Goal: Information Seeking & Learning: Learn about a topic

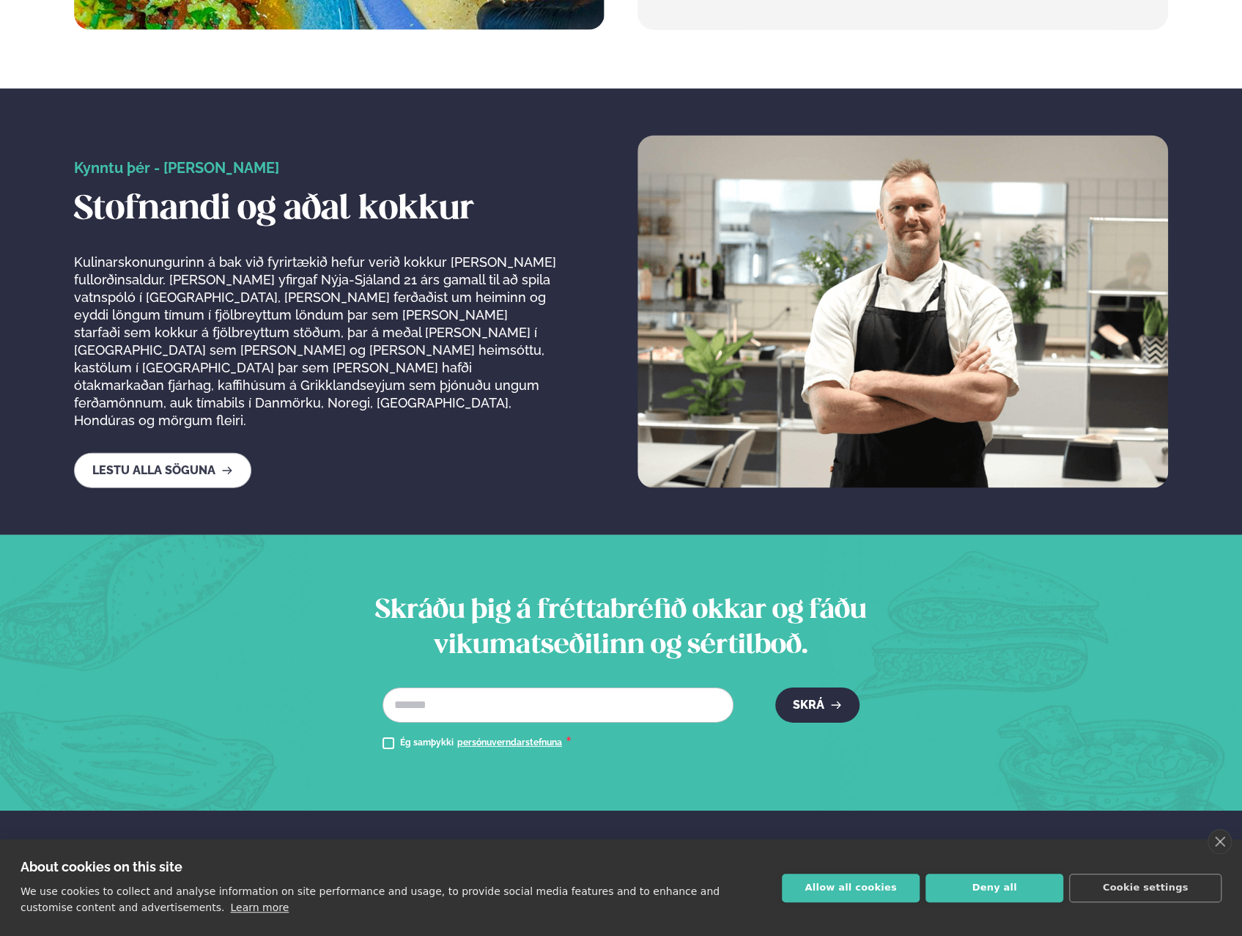
scroll to position [2764, 0]
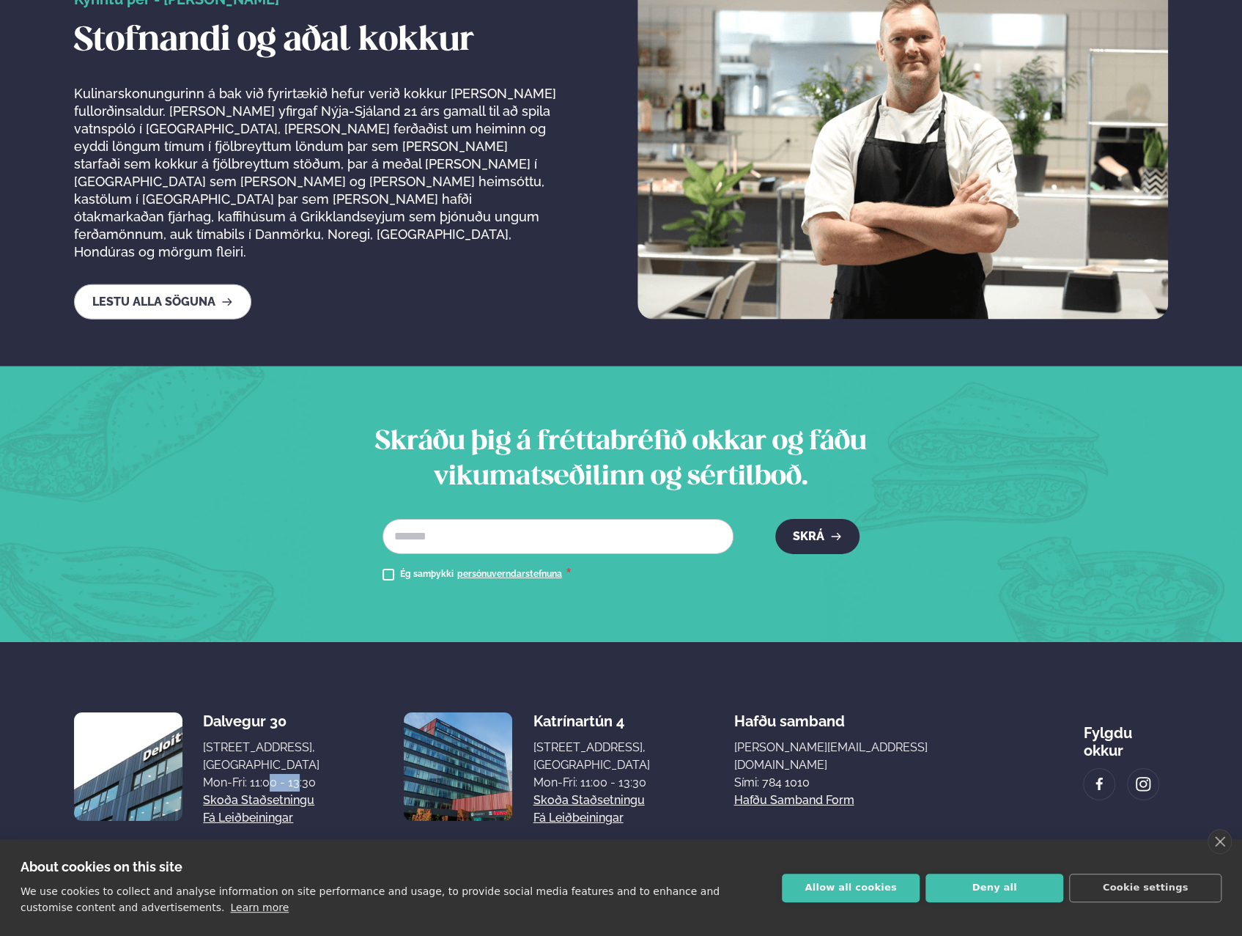
drag, startPoint x: 249, startPoint y: 775, endPoint x: 280, endPoint y: 770, distance: 31.2
click at [280, 774] on div "Mon-Fri: 11:00 - 13:30" at bounding box center [261, 783] width 117 height 18
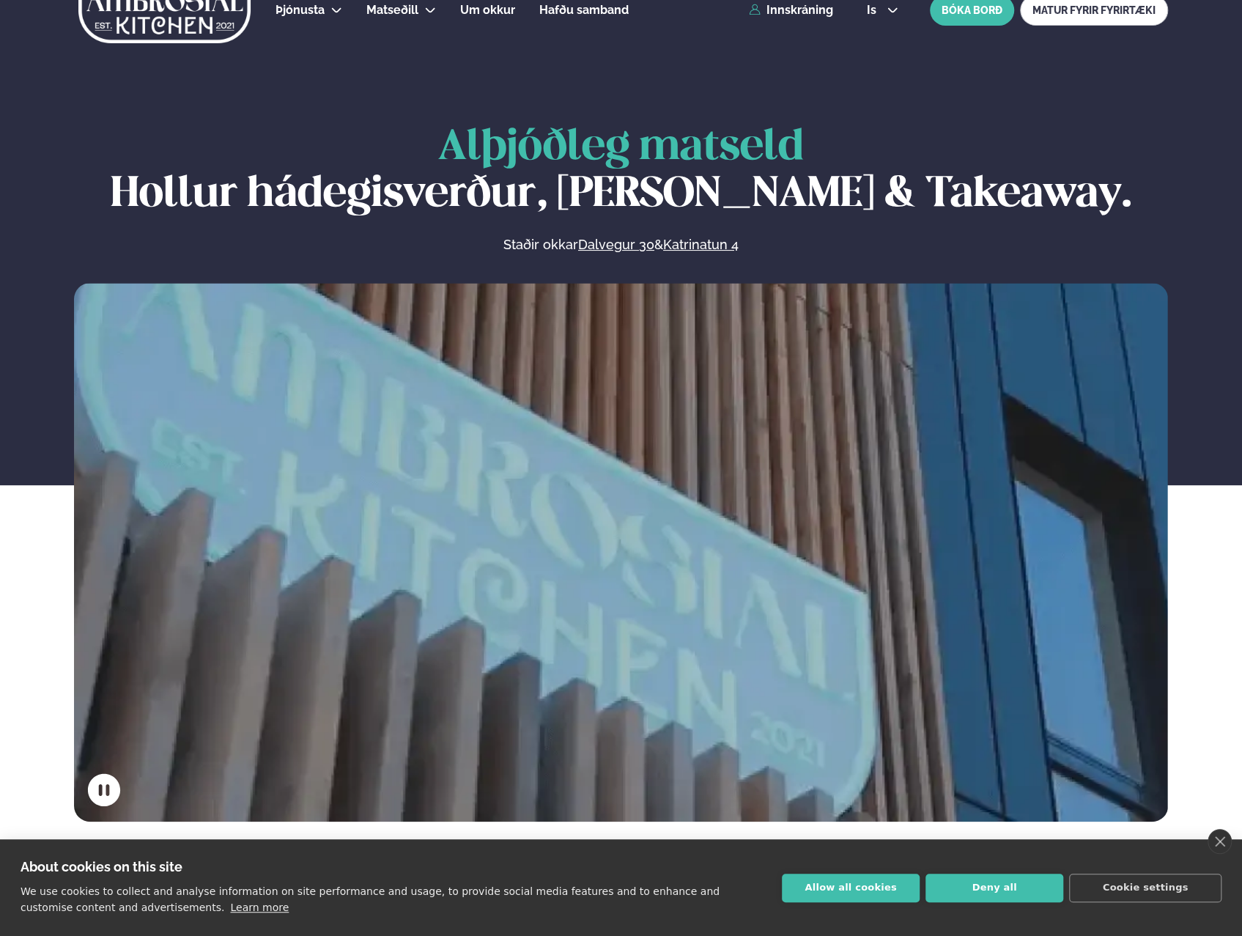
scroll to position [0, 0]
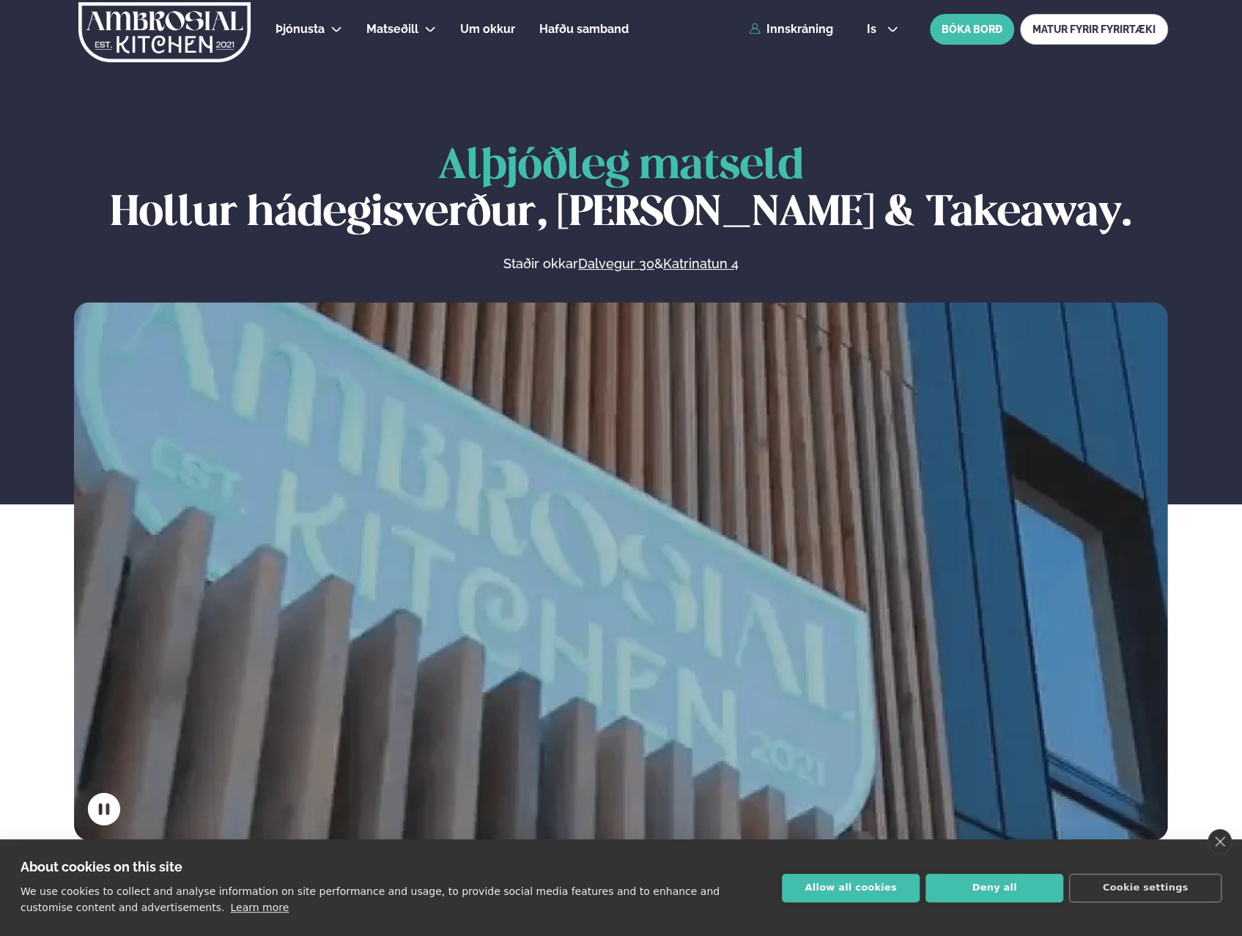
click at [340, 32] on icon at bounding box center [337, 29] width 12 height 12
click at [510, 29] on span "Um okkur" at bounding box center [487, 29] width 55 height 14
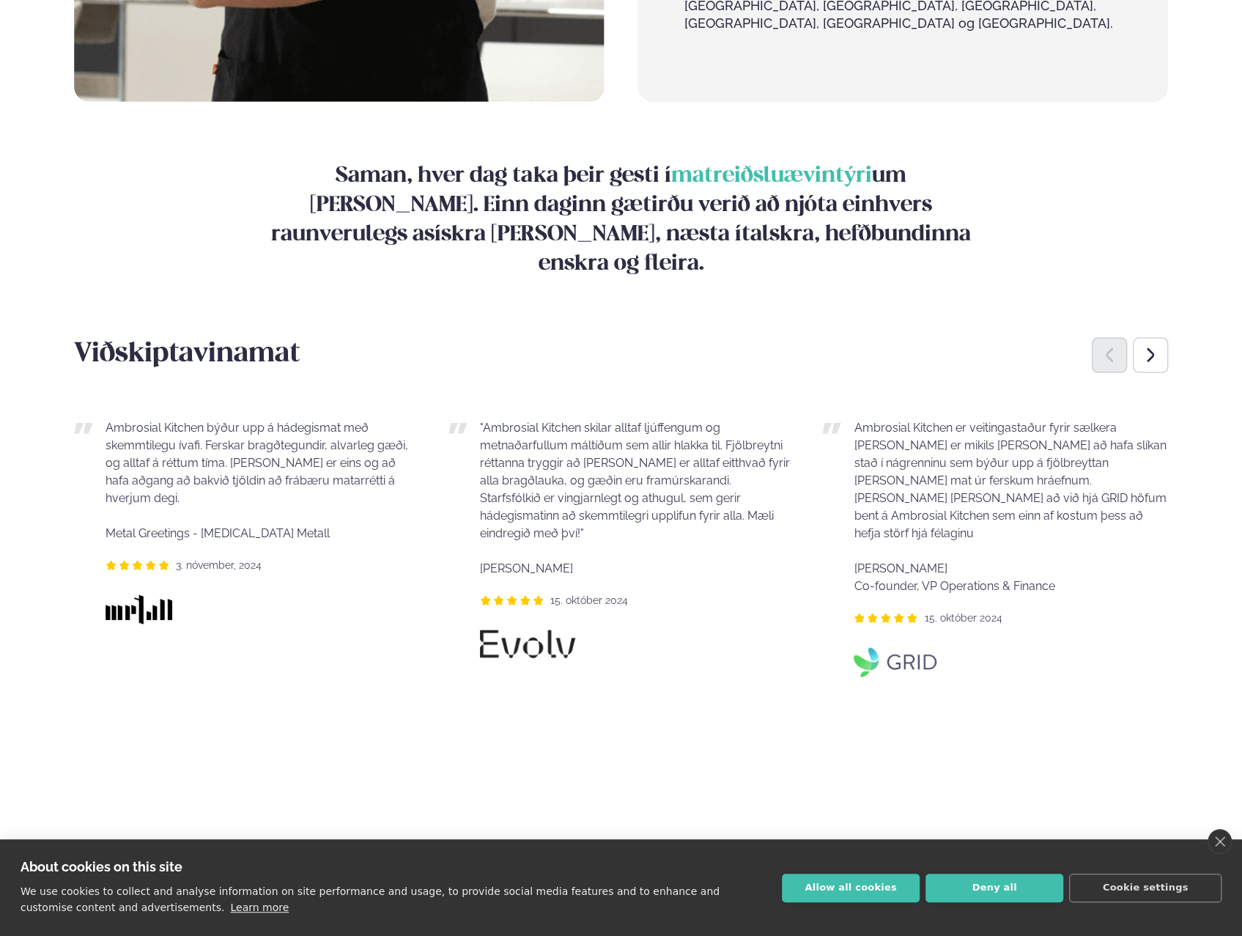
scroll to position [1905, 0]
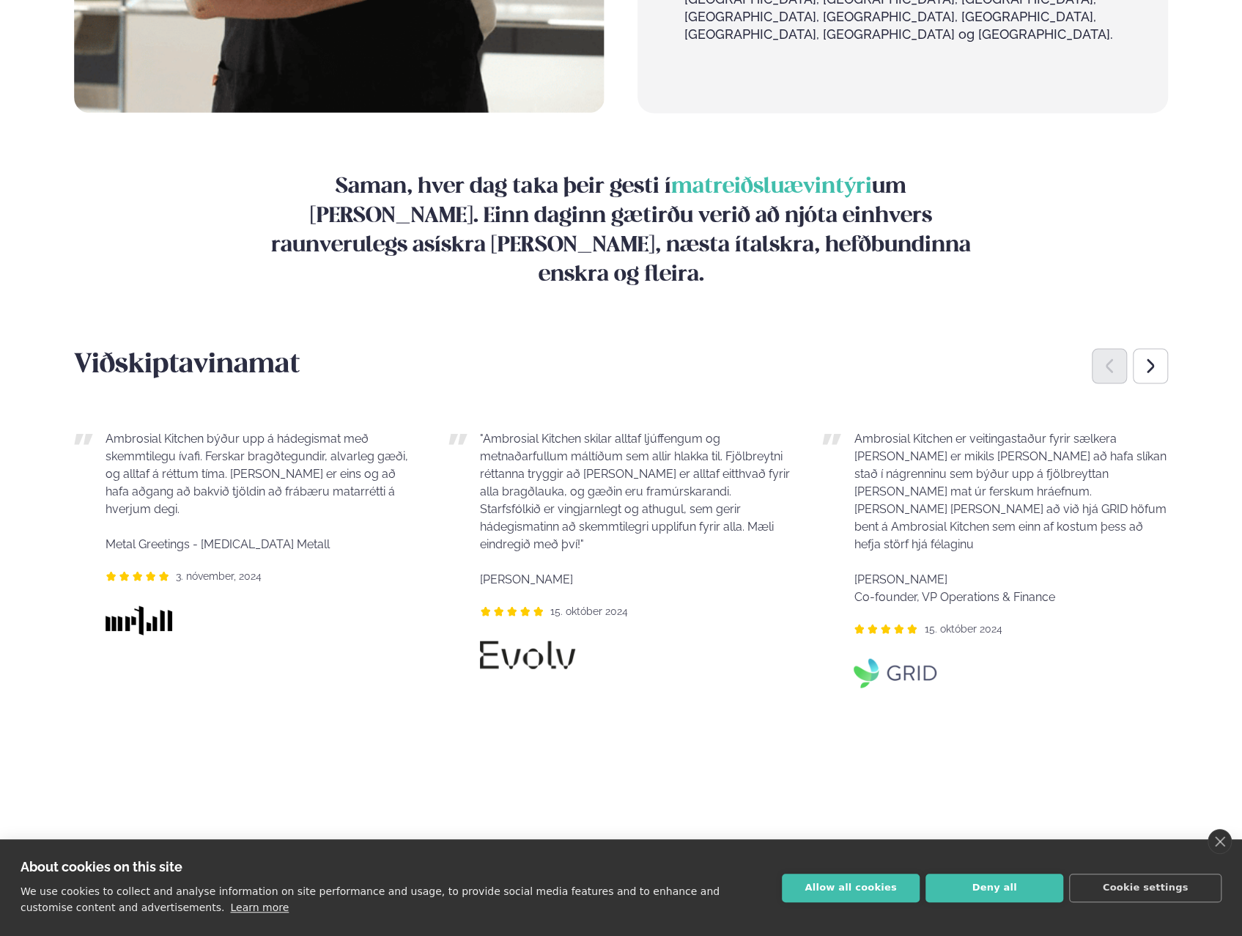
click at [1167, 226] on main "[PERSON_NAME] / Um okkur Um Okkur Ambrosial Kitchen býður upp á hágæða hádegish…" at bounding box center [621, 380] width 1182 height 4571
click at [1161, 349] on div "Next slide" at bounding box center [1150, 366] width 35 height 35
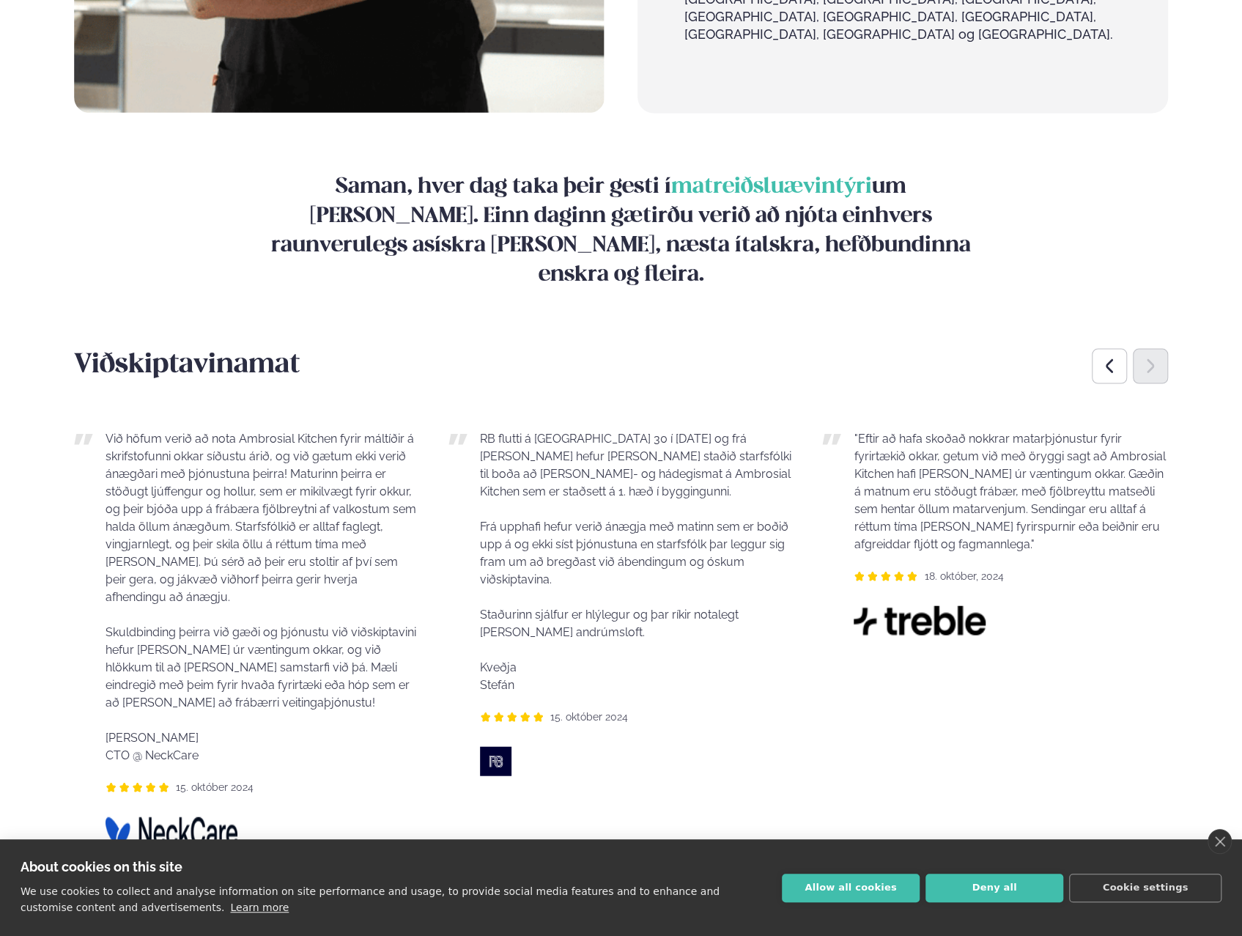
click at [1161, 349] on div "Next slide" at bounding box center [1150, 366] width 35 height 35
click at [1121, 349] on div "Previous slide" at bounding box center [1109, 366] width 35 height 35
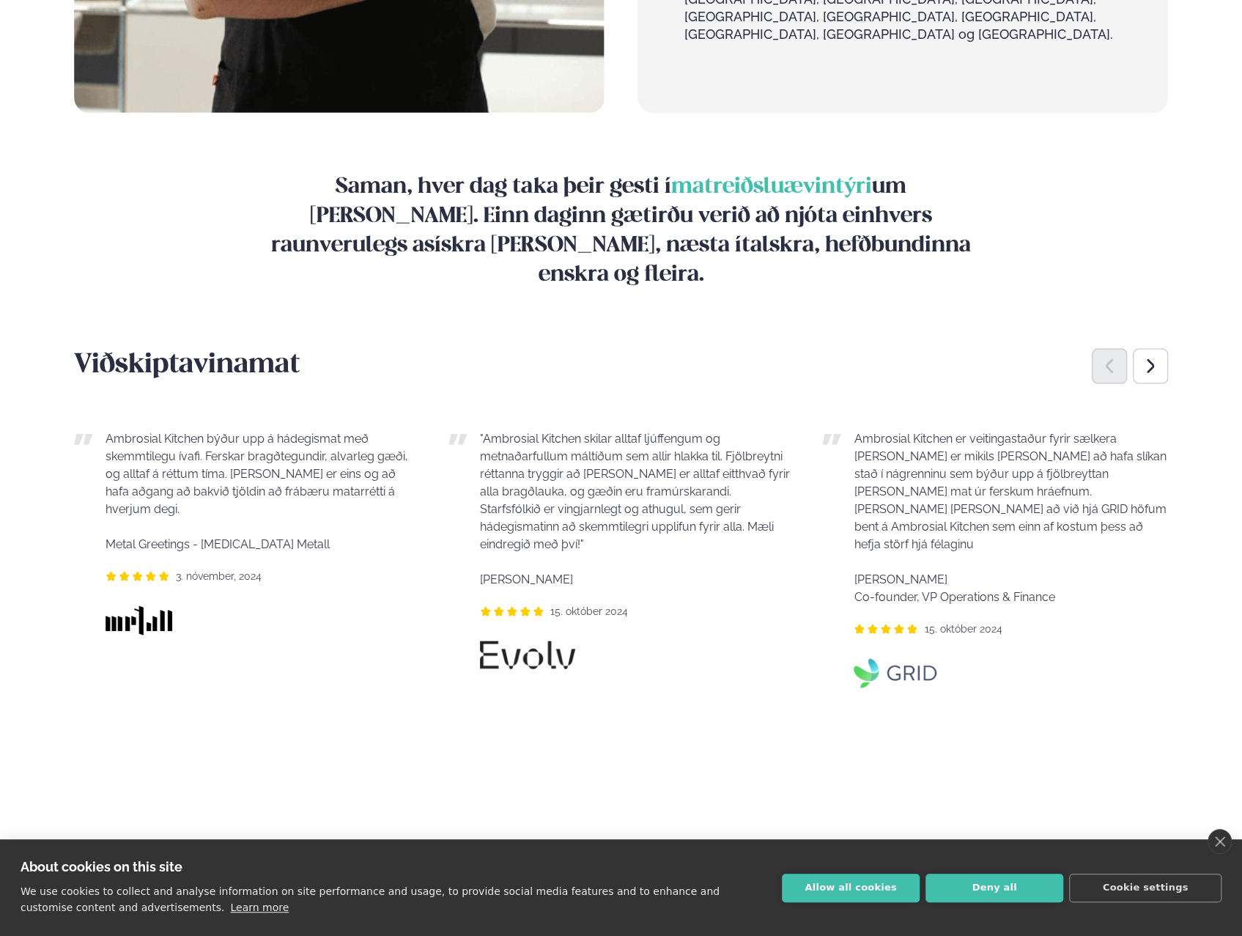
click at [1121, 349] on div "Previous slide" at bounding box center [1109, 366] width 35 height 35
click at [1142, 358] on icon "Next slide" at bounding box center [1151, 367] width 18 height 18
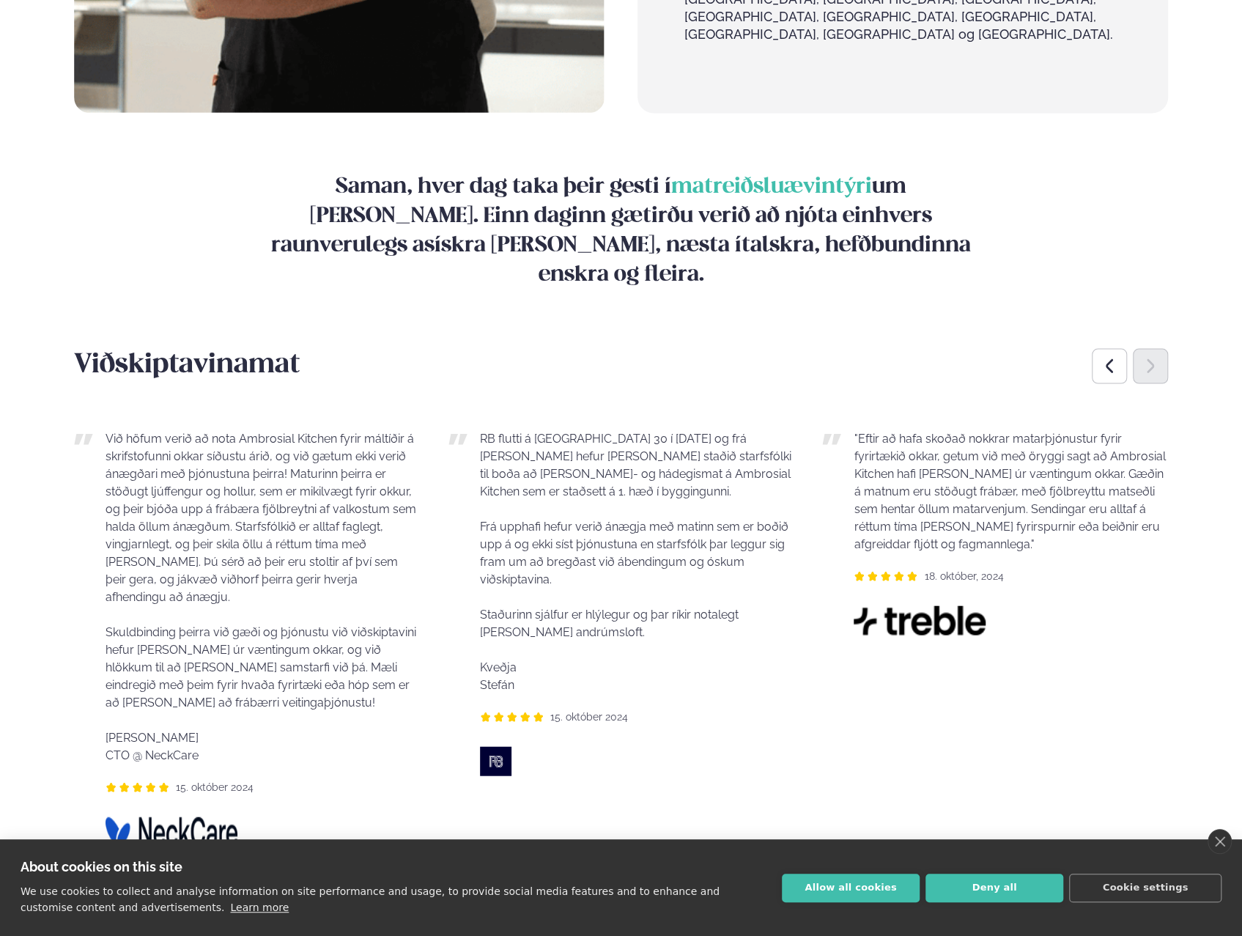
click at [1114, 358] on icon "Previous slide" at bounding box center [1110, 367] width 18 height 18
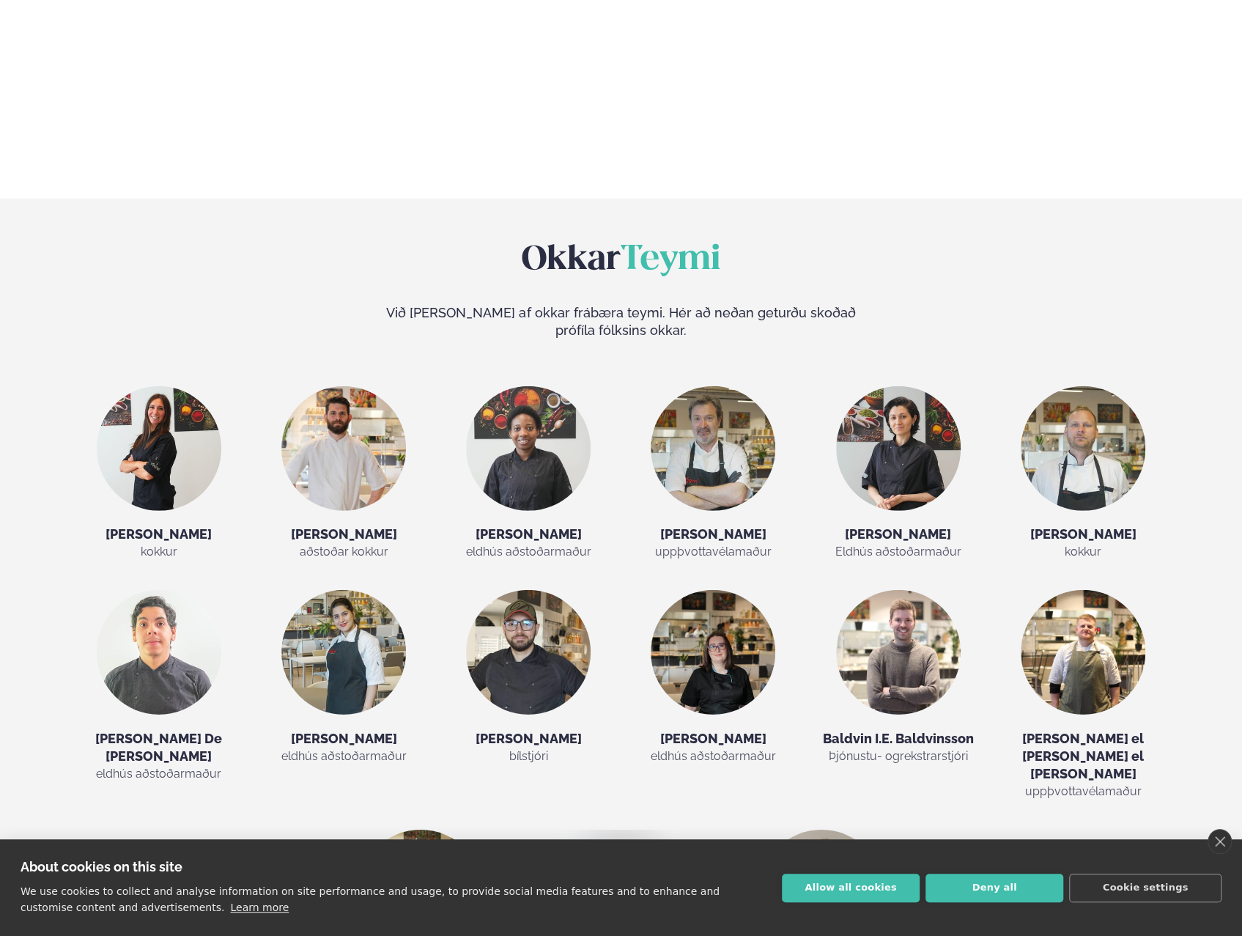
scroll to position [2638, 0]
